Goal: Transaction & Acquisition: Purchase product/service

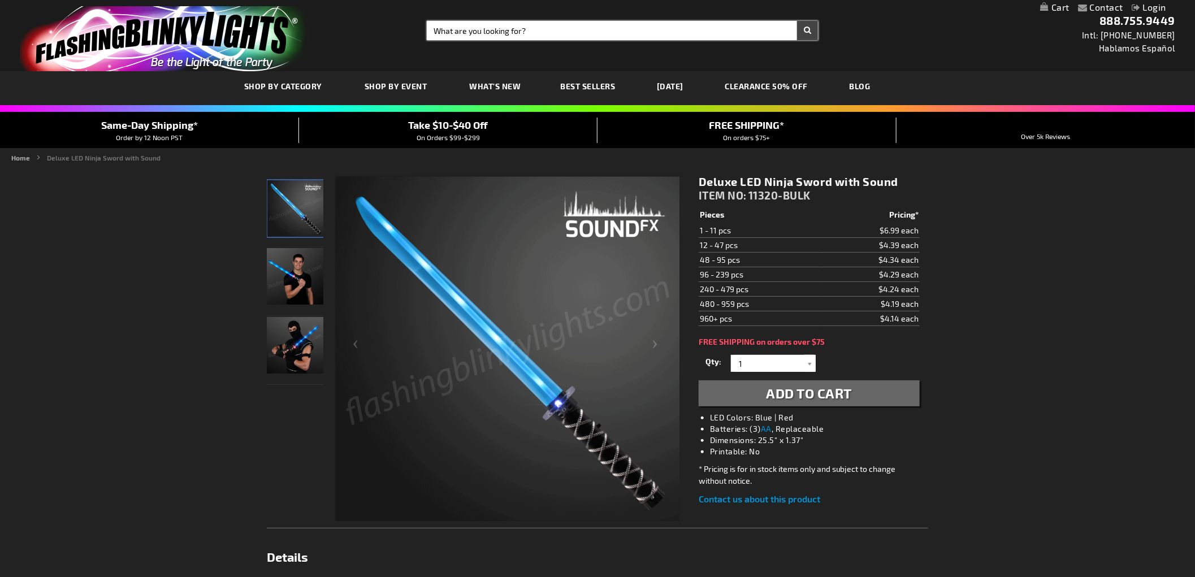
click at [545, 32] on input "Search" at bounding box center [622, 30] width 391 height 19
type input "12000"
click at [572, 21] on button "Search" at bounding box center [807, 30] width 21 height 19
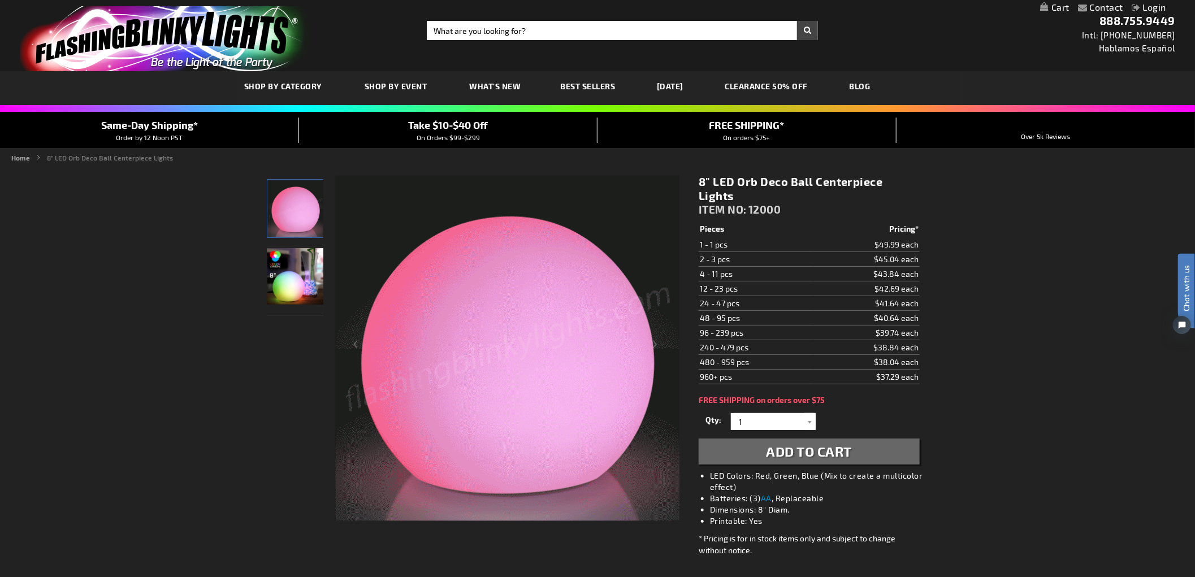
click at [459, 18] on div "Toggle Nav Search Search × Search 888.755.9449 Intl: 818-753-8303 Hablamos Espa…" at bounding box center [597, 35] width 1195 height 71
click at [457, 26] on input "Search" at bounding box center [622, 30] width 391 height 19
type input "11624"
click at [797, 21] on button "Search" at bounding box center [807, 30] width 21 height 19
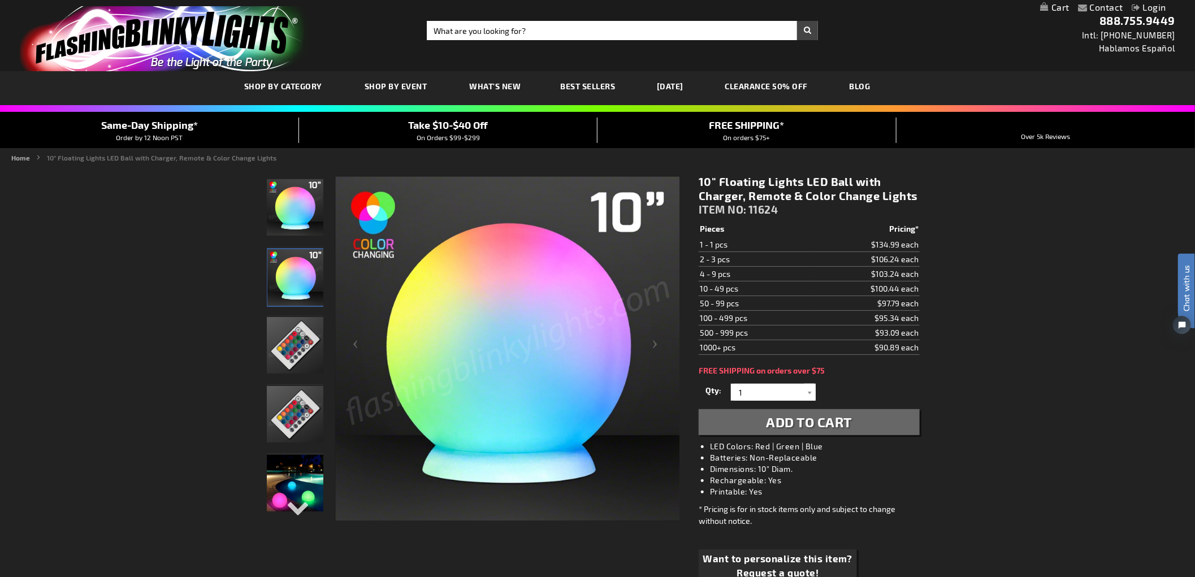
click at [301, 483] on img at bounding box center [295, 483] width 57 height 57
